Goal: Task Accomplishment & Management: Use online tool/utility

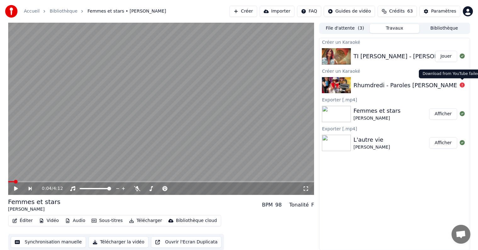
click at [460, 84] on icon at bounding box center [462, 84] width 5 height 5
click at [450, 57] on button "Jouer" at bounding box center [446, 56] width 22 height 11
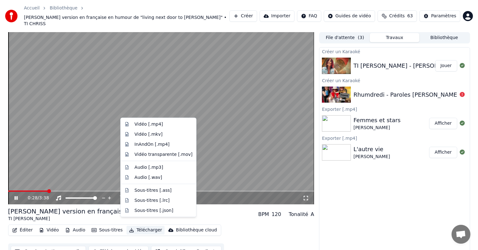
click at [138, 226] on button "Télécharger" at bounding box center [146, 230] width 38 height 9
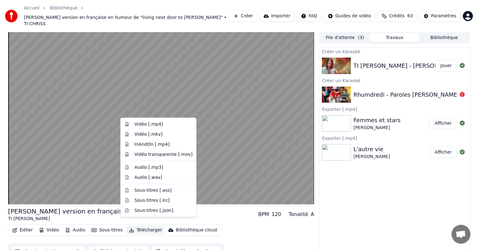
click at [113, 246] on button "Télécharger la vidéo" at bounding box center [118, 251] width 60 height 11
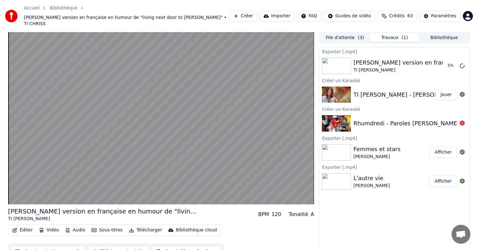
click at [373, 119] on div "Rhumdredi - Paroles [PERSON_NAME]" at bounding box center [406, 123] width 106 height 9
click at [371, 119] on div "Rhumdredi - Paroles [PERSON_NAME]" at bounding box center [406, 123] width 106 height 9
click at [372, 119] on div "Rhumdredi - Paroles [PERSON_NAME]" at bounding box center [406, 123] width 106 height 9
click at [463, 121] on icon at bounding box center [462, 123] width 5 height 5
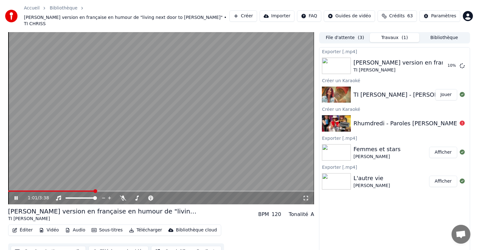
click at [257, 13] on button "Créer" at bounding box center [243, 15] width 28 height 11
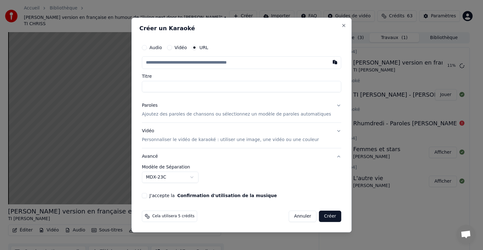
click at [172, 47] on button "Vidéo" at bounding box center [169, 47] width 5 height 5
click at [177, 63] on div "Choisir un fichier" at bounding box center [165, 62] width 47 height 11
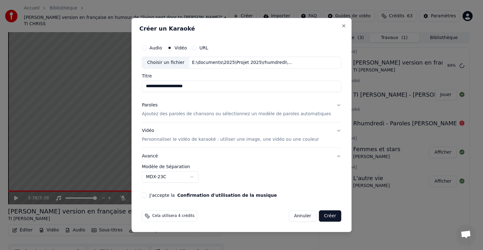
click at [206, 86] on input "**********" at bounding box center [242, 86] width 200 height 11
drag, startPoint x: 212, startPoint y: 87, endPoint x: 178, endPoint y: 85, distance: 33.4
click at [178, 85] on input "**********" at bounding box center [242, 86] width 200 height 11
type input "**********"
click at [174, 139] on p "Personnaliser le vidéo de karaoké : utiliser une image, une vidéo ou une couleur" at bounding box center [230, 139] width 177 height 6
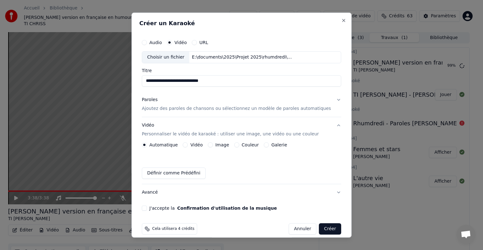
click at [188, 145] on button "Vidéo" at bounding box center [185, 144] width 5 height 5
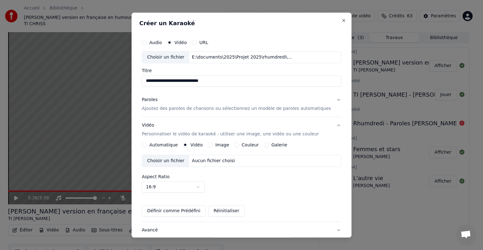
click at [187, 144] on icon "button" at bounding box center [185, 145] width 3 height 3
click at [167, 106] on p "Ajoutez des paroles de chansons ou sélectionnez un modèle de paroles automatiqu…" at bounding box center [236, 108] width 189 height 6
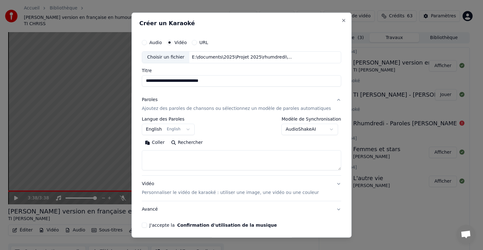
click at [166, 156] on textarea at bounding box center [242, 160] width 200 height 20
click at [156, 143] on button "Coller" at bounding box center [155, 143] width 26 height 10
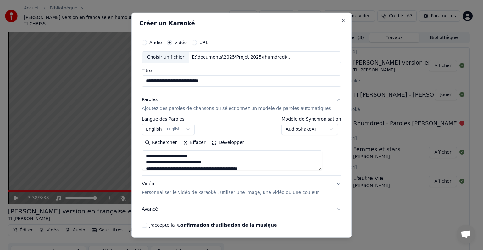
type textarea "**********"
click at [147, 225] on button "J'accepte la Confirmation d'utilisation de la musique" at bounding box center [144, 225] width 5 height 5
click at [189, 127] on body "Accueil Bibliothèque [PERSON_NAME] version en française en humour de "living ne…" at bounding box center [239, 125] width 478 height 250
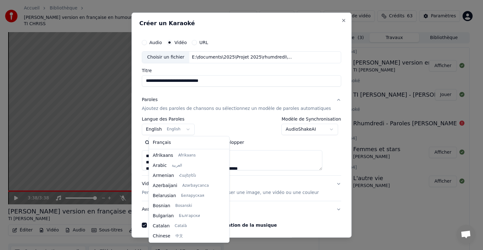
scroll to position [50, 0]
select select "**"
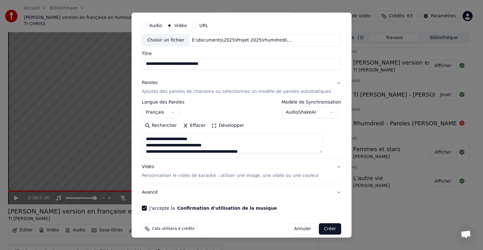
scroll to position [24, 0]
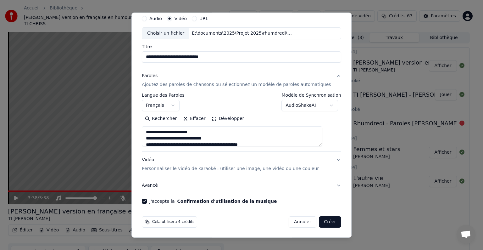
click at [319, 220] on button "Créer" at bounding box center [330, 221] width 22 height 11
type textarea "**********"
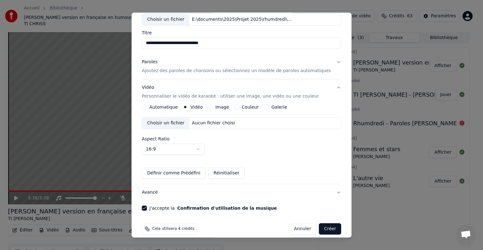
scroll to position [44, 0]
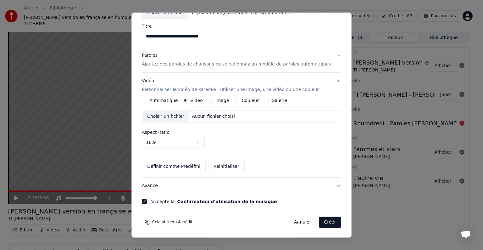
click at [321, 222] on button "Créer" at bounding box center [330, 222] width 22 height 11
click at [176, 166] on button "Définir comme Prédéfini" at bounding box center [174, 166] width 64 height 11
click at [319, 222] on button "Créer" at bounding box center [330, 222] width 22 height 11
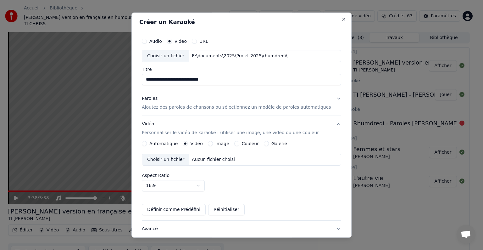
scroll to position [0, 0]
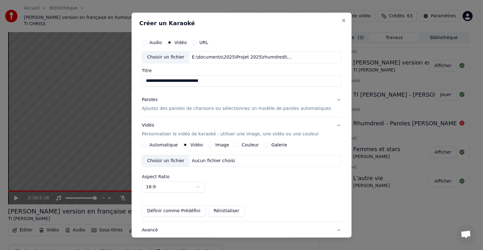
click at [174, 109] on p "Ajoutez des paroles de chansons ou sélectionnez un modèle de paroles automatiqu…" at bounding box center [236, 108] width 189 height 6
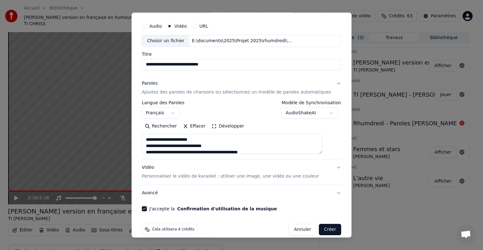
scroll to position [24, 0]
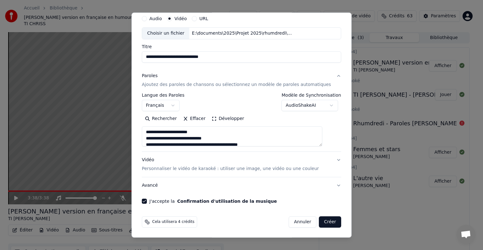
click at [147, 199] on button "J'accepte la Confirmation d'utilisation de la musique" at bounding box center [144, 201] width 5 height 5
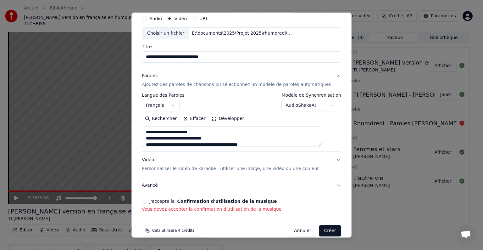
click at [147, 200] on button "J'accepte la Confirmation d'utilisation de la musique" at bounding box center [144, 201] width 5 height 5
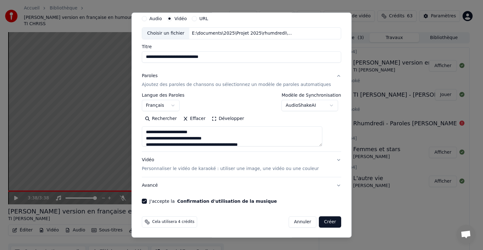
click at [319, 221] on button "Créer" at bounding box center [330, 221] width 22 height 11
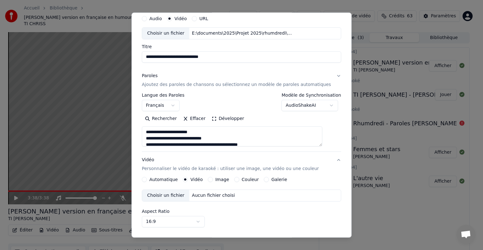
type textarea "**********"
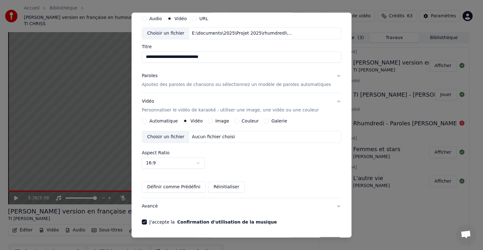
scroll to position [44, 0]
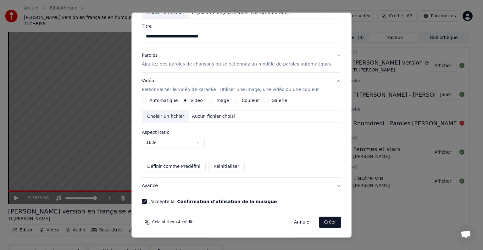
click at [225, 166] on button "Réinitialiser" at bounding box center [226, 166] width 37 height 11
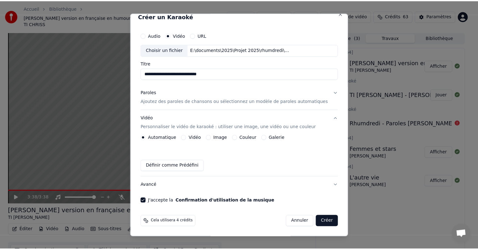
scroll to position [7, 0]
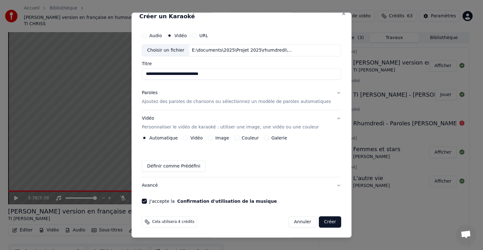
click at [188, 166] on button "Définir comme Prédéfini" at bounding box center [174, 166] width 64 height 11
click at [319, 222] on button "Créer" at bounding box center [330, 221] width 22 height 11
